Goal: Information Seeking & Learning: Learn about a topic

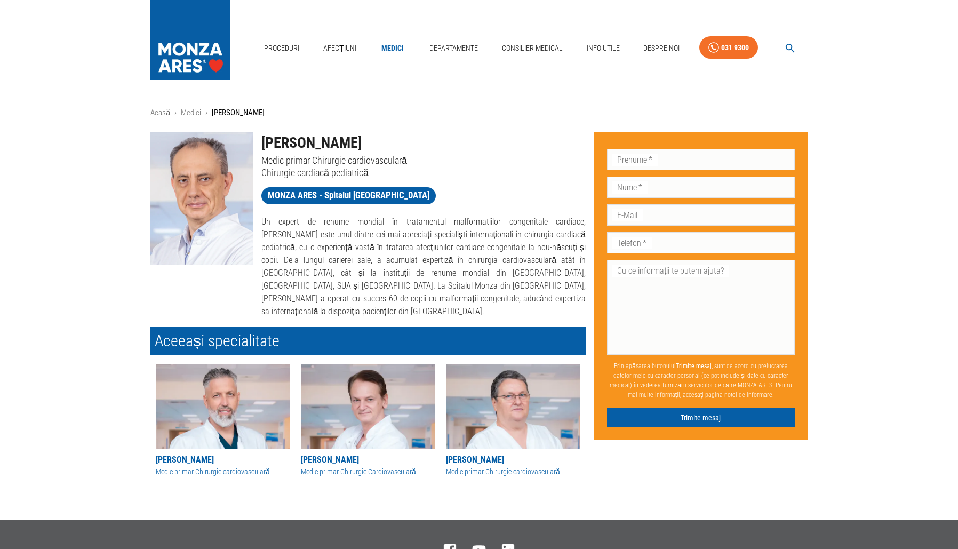
click at [843, 294] on div "Acasă › Medici › [PERSON_NAME] [PERSON_NAME] Medic primar Chirurgie cardiovascu…" at bounding box center [479, 294] width 958 height 374
click at [429, 267] on p "Un expert de renume mondial în tratamentul malformatiilor congenitale cardiace,…" at bounding box center [423, 266] width 324 height 102
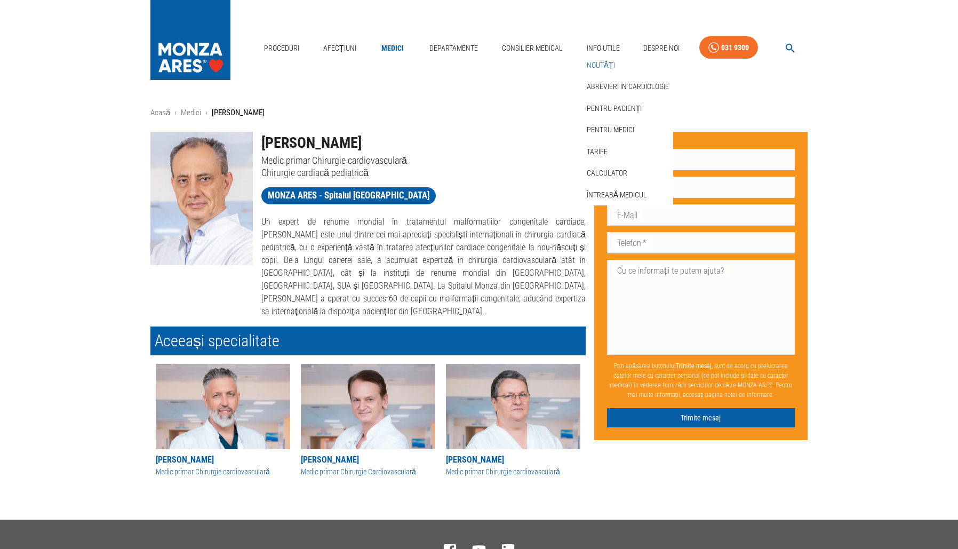
click at [602, 68] on link "Noutăți" at bounding box center [601, 66] width 33 height 18
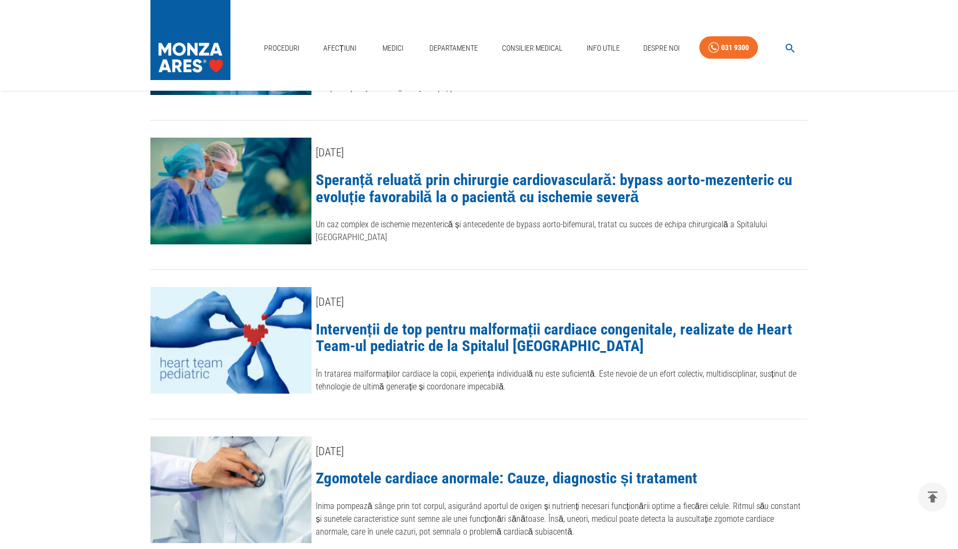
scroll to position [549, 0]
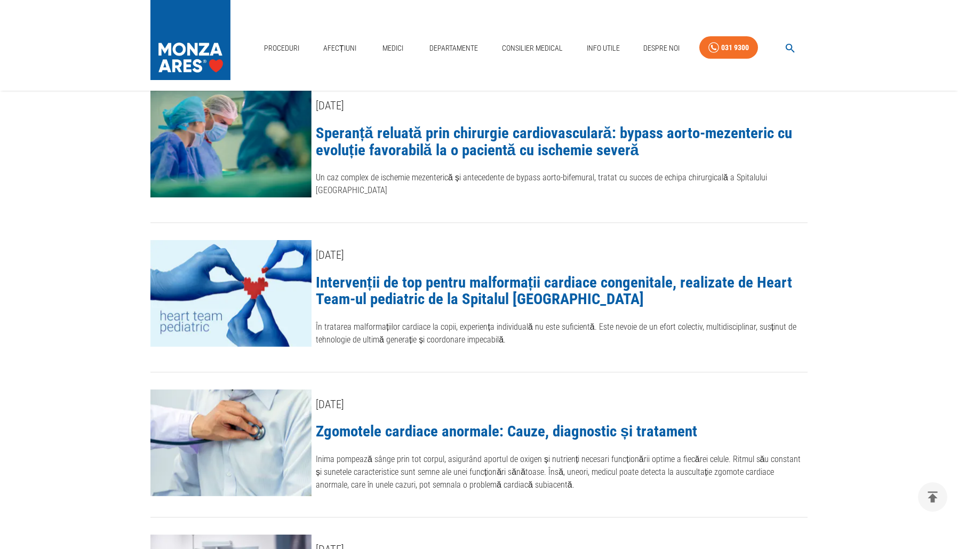
click at [259, 273] on img at bounding box center [230, 293] width 161 height 107
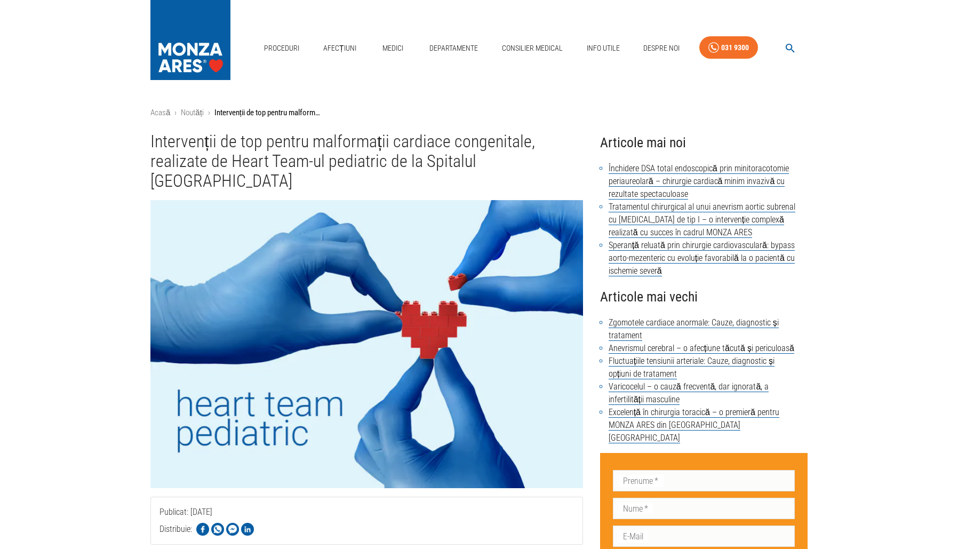
scroll to position [37, 0]
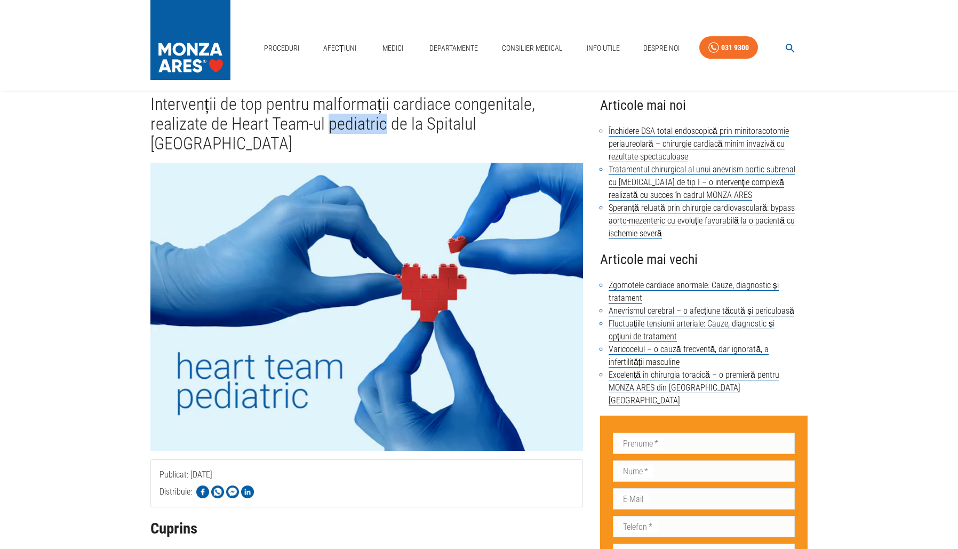
drag, startPoint x: 382, startPoint y: 125, endPoint x: 330, endPoint y: 127, distance: 51.8
click at [330, 127] on h1 "Intervenții de top pentru malformații cardiace congenitale, realizate de Heart …" at bounding box center [366, 124] width 433 height 60
copy h1 "pediatric"
